Goal: Navigation & Orientation: Find specific page/section

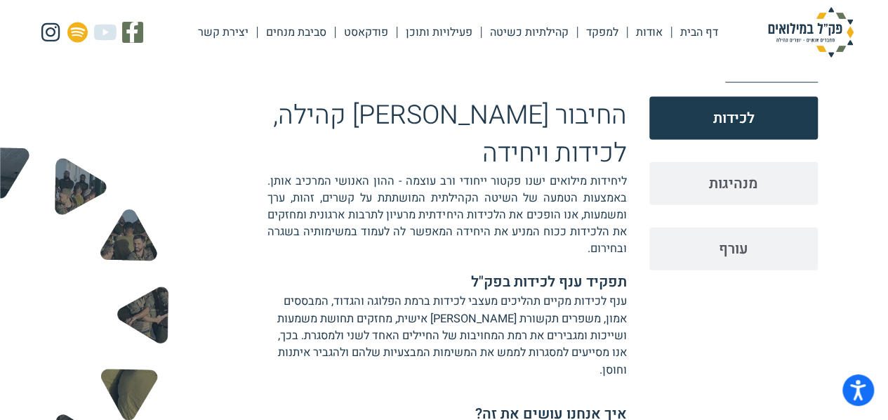
scroll to position [1532, 0]
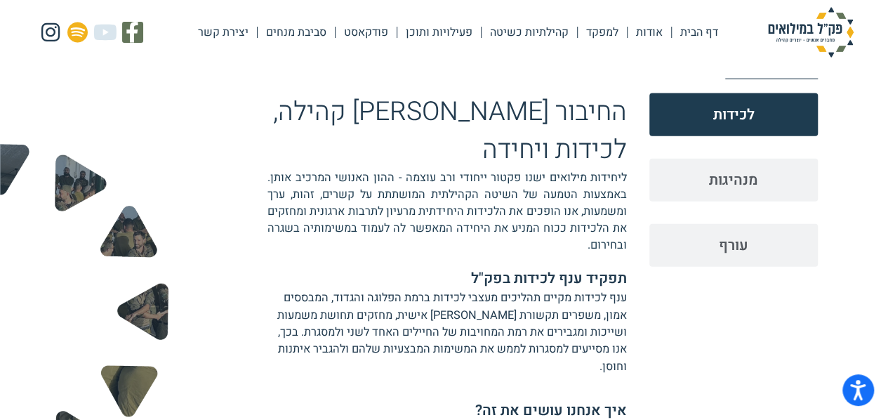
drag, startPoint x: 893, startPoint y: 40, endPoint x: 898, endPoint y: 231, distance: 191.0
click at [887, 231] on html "מדריך קורא מסך, משוב ודיווח על בעיות | חלון חדש Skip to content דף הבית אודות ל…" at bounding box center [444, 57] width 888 height 3179
drag, startPoint x: 352, startPoint y: 153, endPoint x: 583, endPoint y: 171, distance: 231.6
click at [583, 171] on p "ליחידות מילואים ישנו פקטור ייחודי ורב עוצמה - ההון האנושי המרכיב אותן. באמצעות …" at bounding box center [446, 211] width 359 height 84
copy p "קשרים, זהות, ערך ומשמעות"
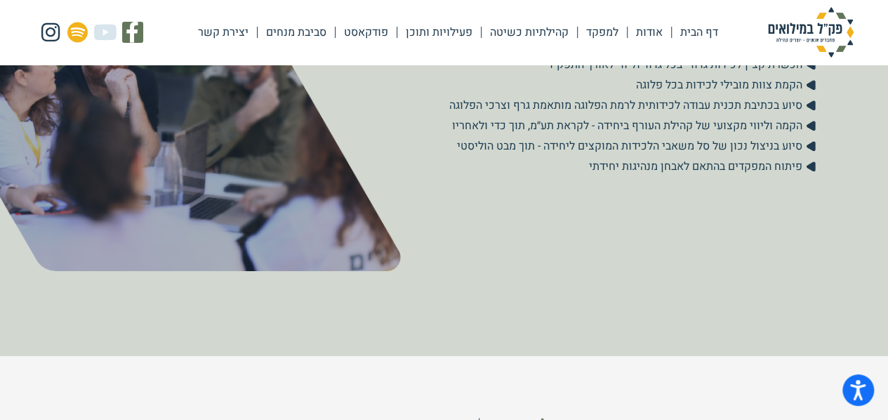
scroll to position [0, 0]
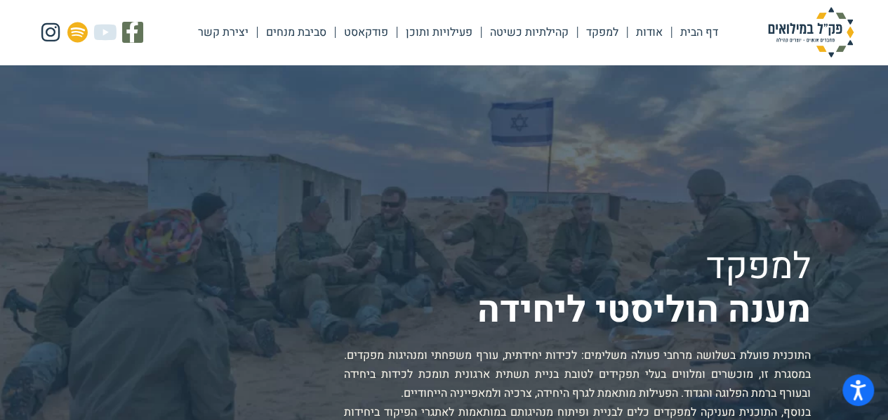
click at [618, 25] on link "למפקד" at bounding box center [602, 32] width 49 height 32
click at [546, 29] on link "קהילתיות כשיטה" at bounding box center [528, 32] width 95 height 32
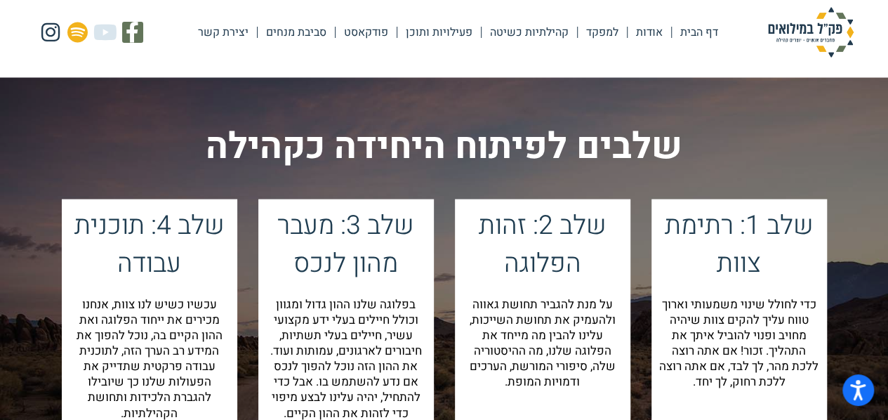
scroll to position [1359, 0]
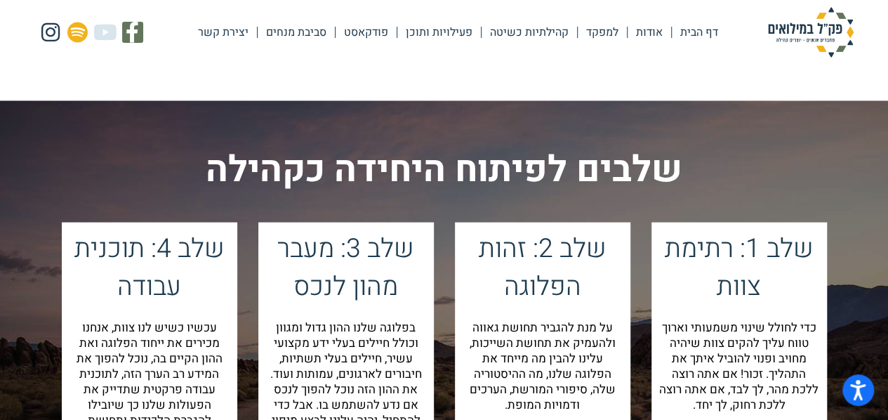
click at [452, 39] on link "פעילויות ותוכן" at bounding box center [439, 32] width 84 height 32
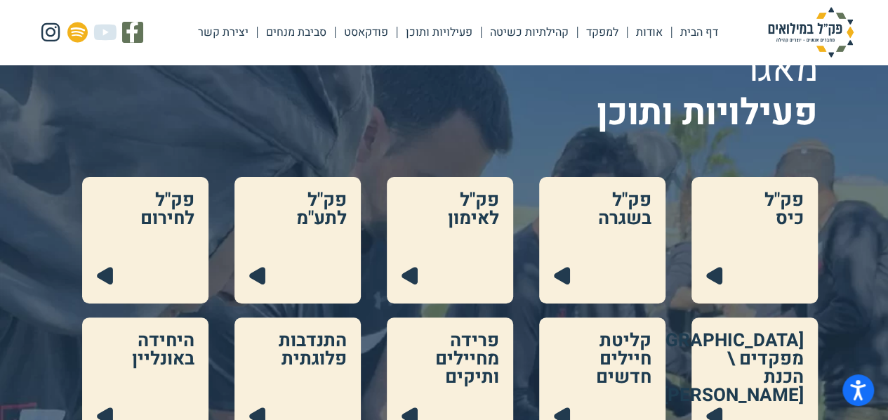
scroll to position [93, 0]
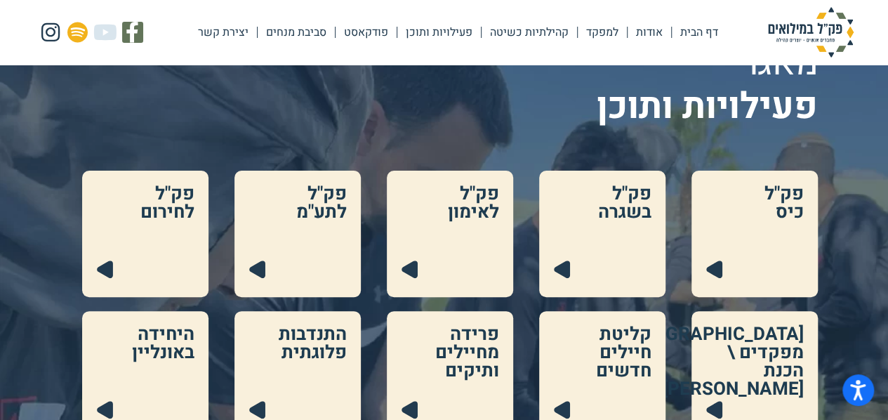
click at [477, 214] on link at bounding box center [450, 234] width 126 height 126
click at [320, 227] on link at bounding box center [297, 234] width 126 height 126
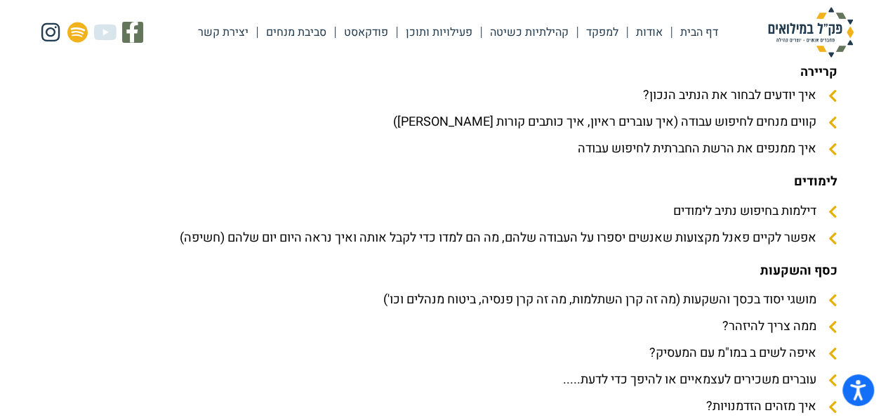
scroll to position [1384, 0]
